Goal: Find specific page/section: Find specific page/section

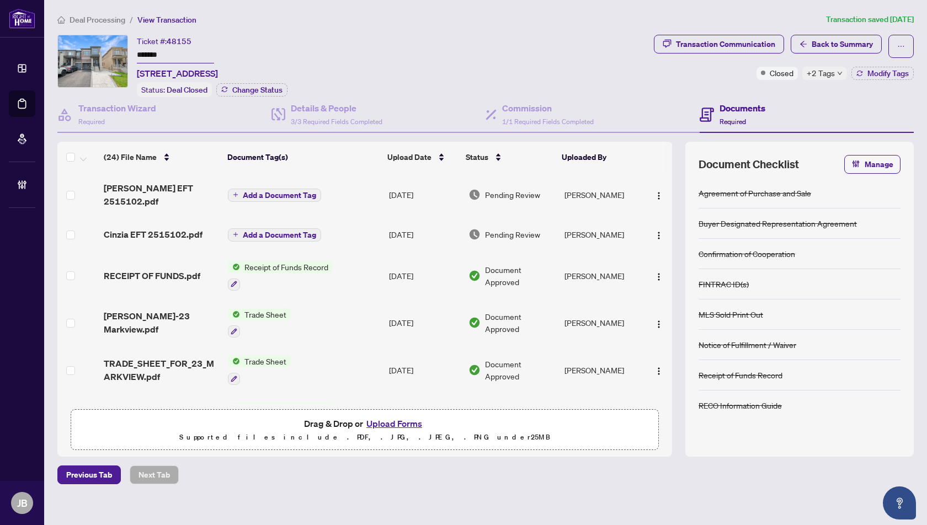
click at [104, 19] on span "Deal Processing" at bounding box center [98, 20] width 56 height 10
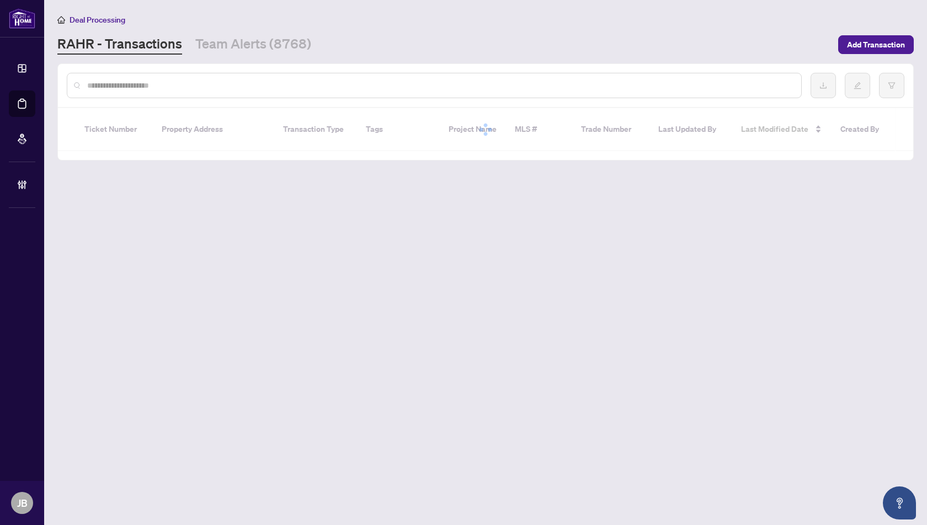
click at [111, 86] on input "text" at bounding box center [439, 85] width 705 height 12
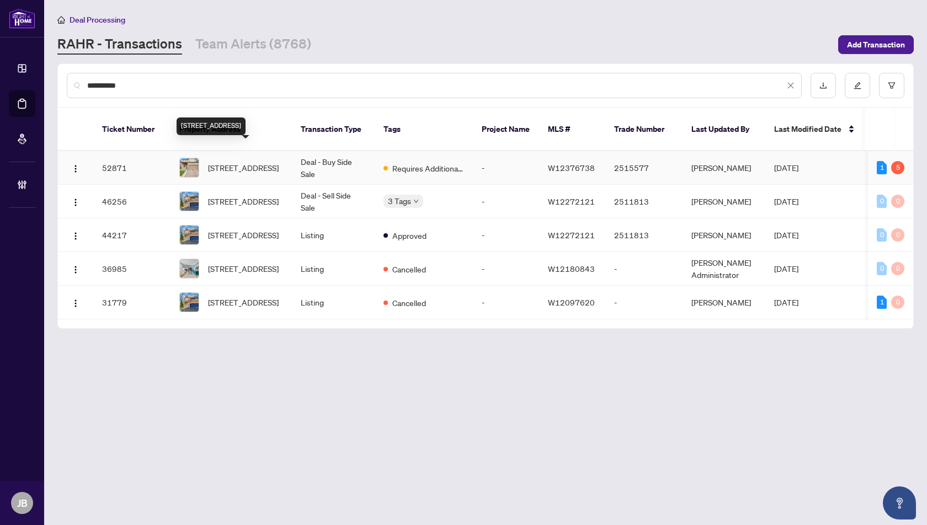
type input "**********"
click at [225, 162] on span "[STREET_ADDRESS]" at bounding box center [243, 168] width 71 height 12
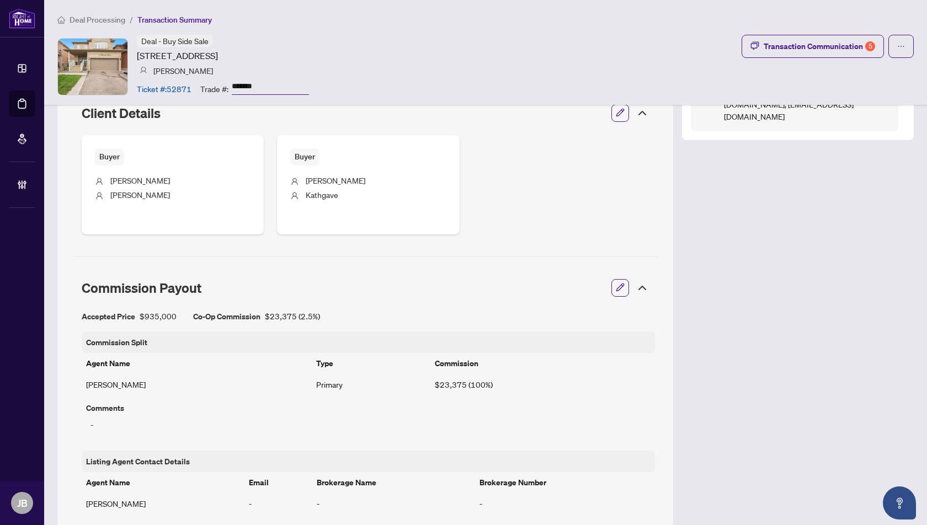
scroll to position [508, 0]
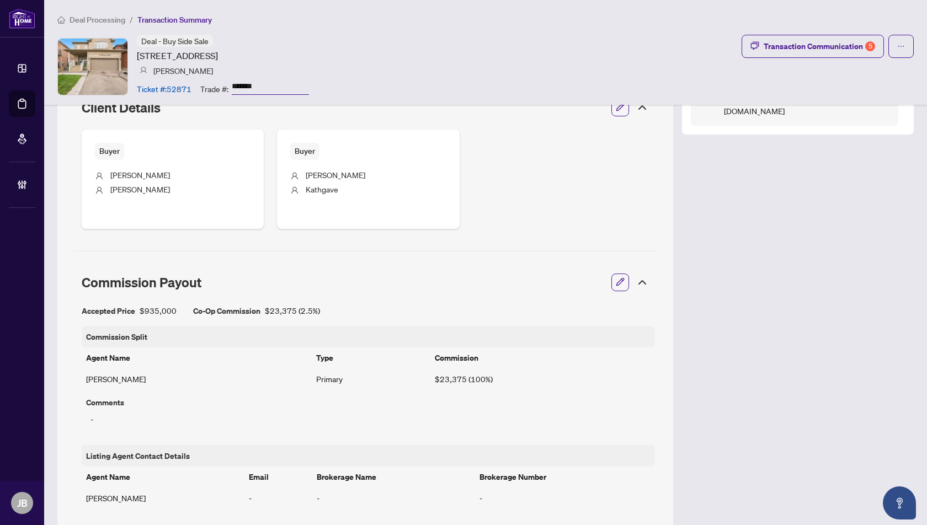
click at [136, 174] on span "[PERSON_NAME]" at bounding box center [140, 175] width 60 height 10
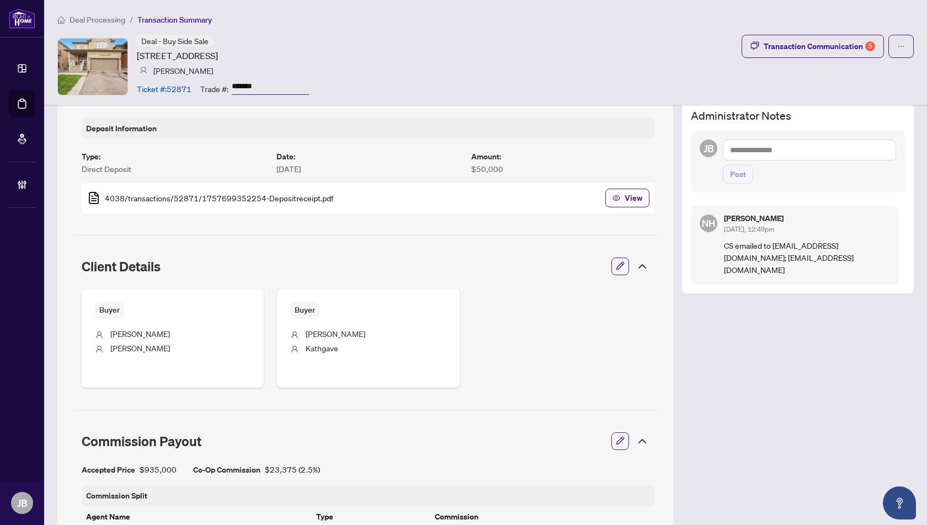
scroll to position [0, 0]
